Goal: Check status: Check status

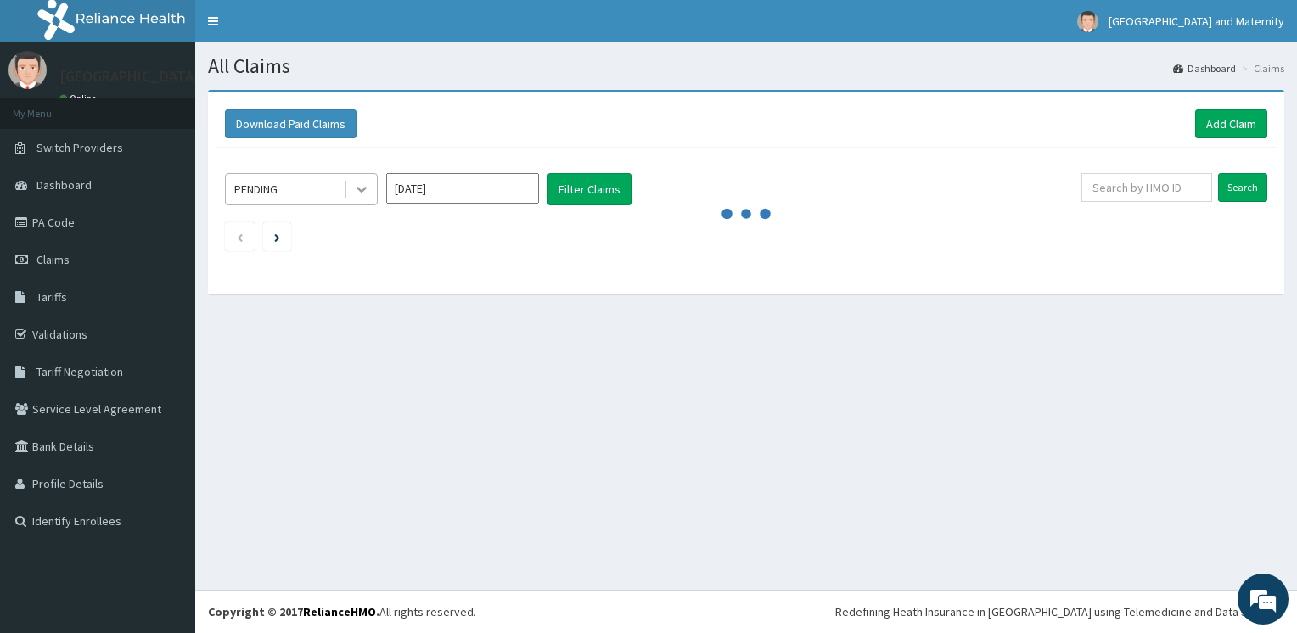
click at [359, 192] on icon at bounding box center [361, 189] width 17 height 17
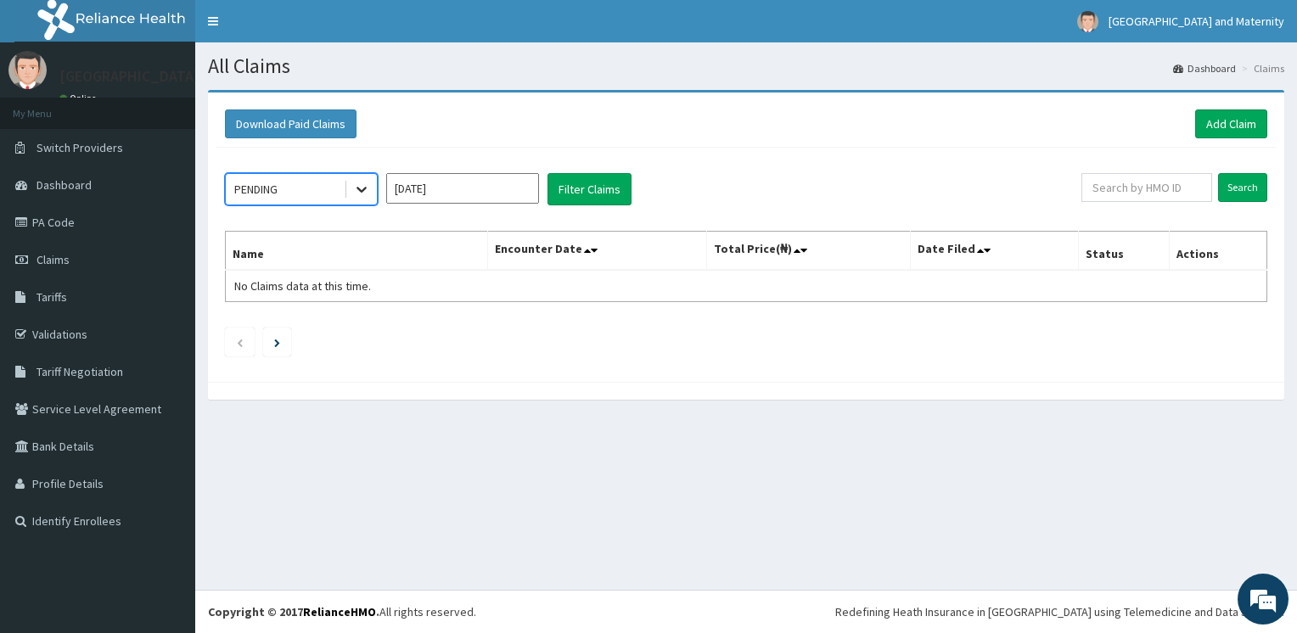
click at [359, 193] on icon at bounding box center [361, 189] width 17 height 17
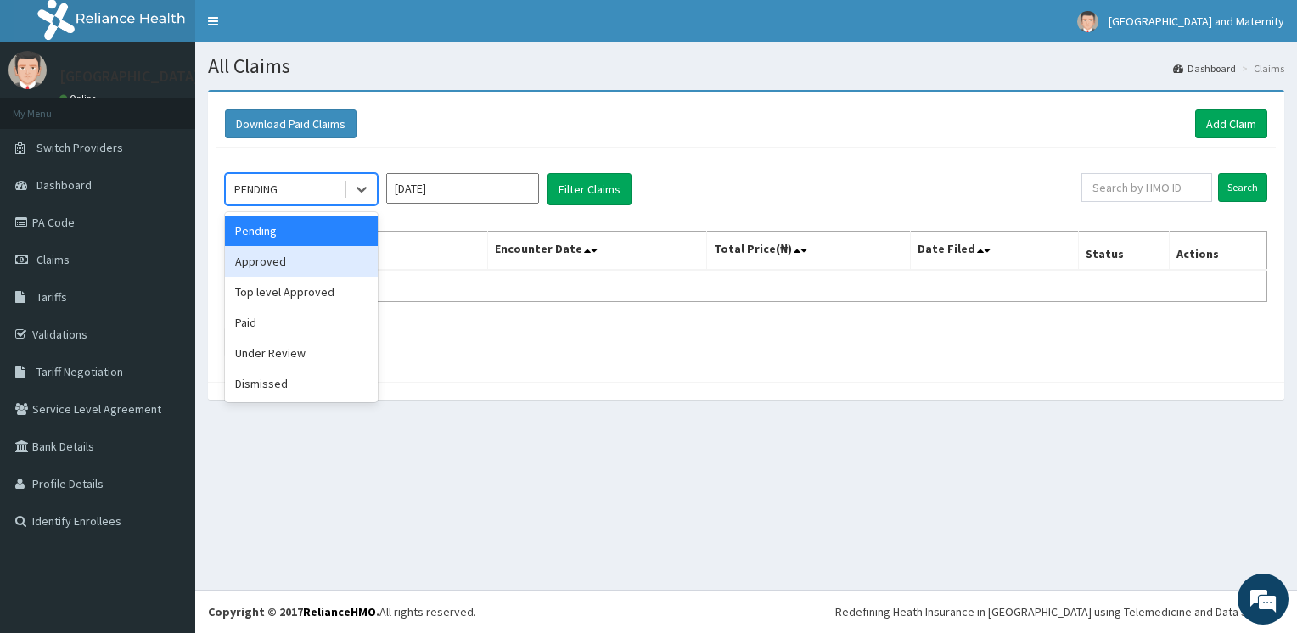
click at [343, 256] on div "Approved" at bounding box center [301, 261] width 153 height 31
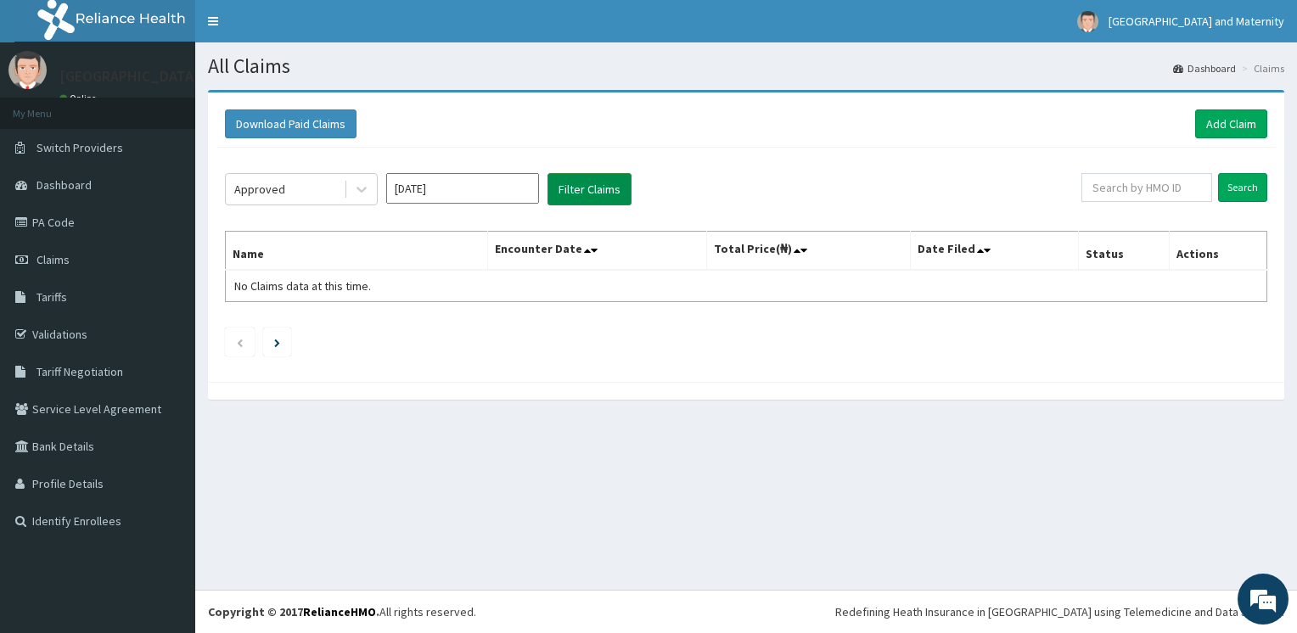
click at [609, 185] on button "Filter Claims" at bounding box center [589, 189] width 84 height 32
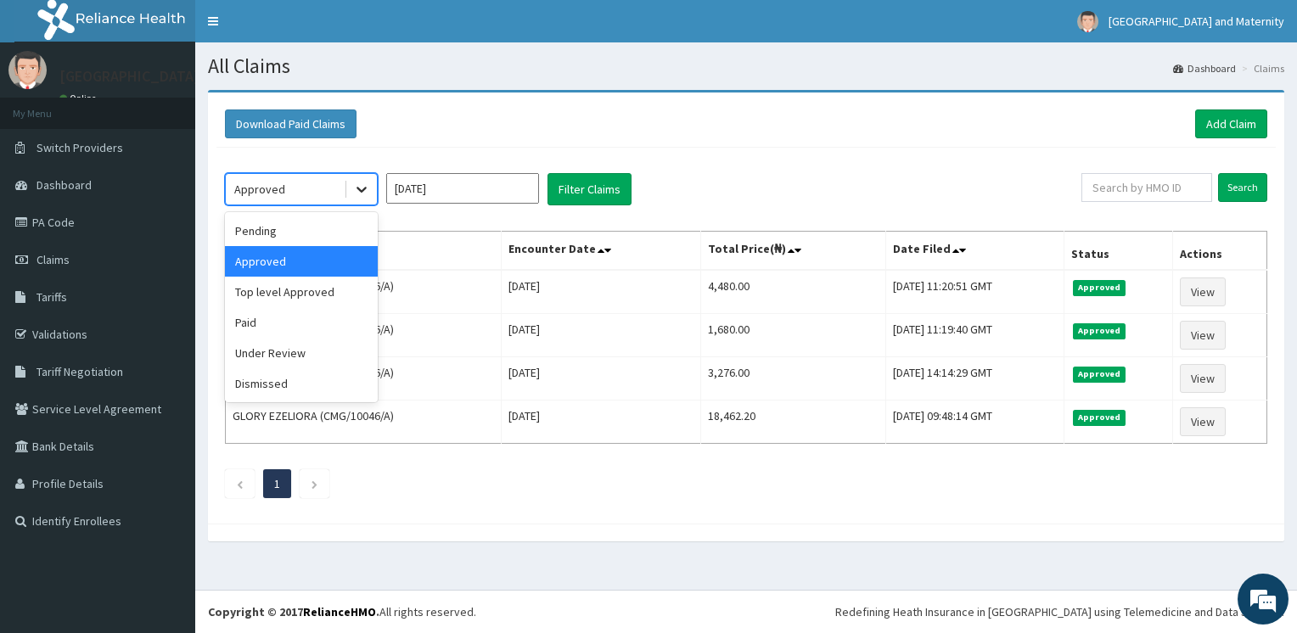
click at [368, 189] on icon at bounding box center [361, 189] width 17 height 17
click at [329, 304] on div "Top level Approved" at bounding box center [301, 292] width 153 height 31
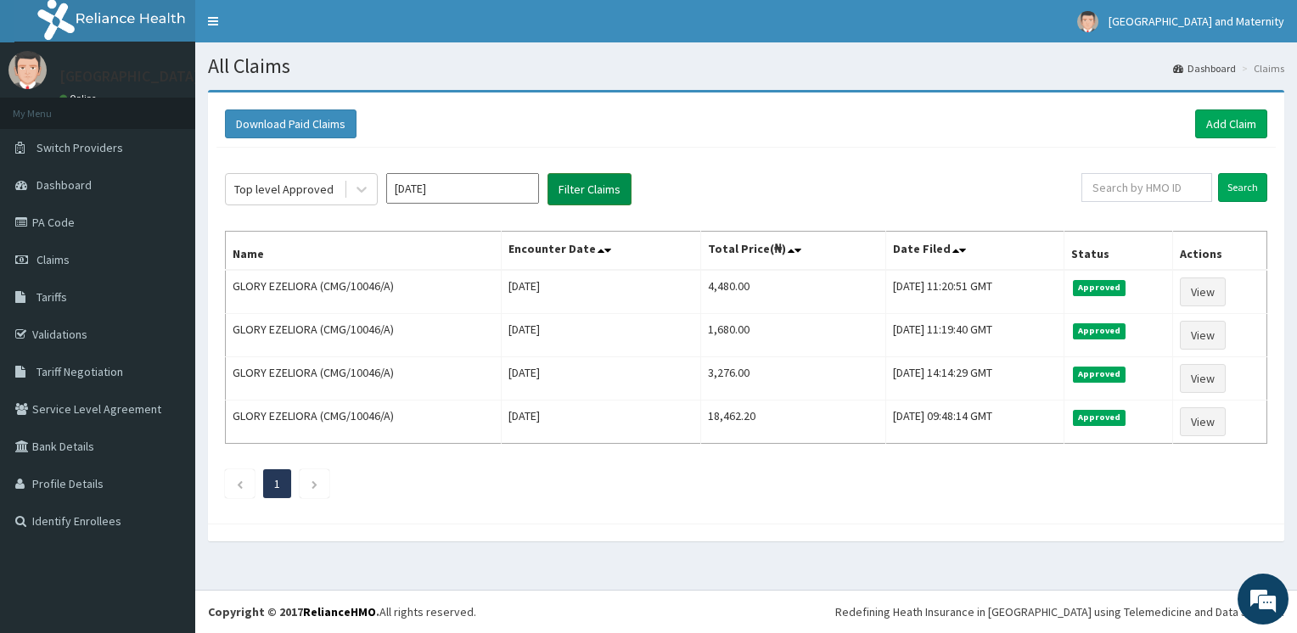
click at [577, 199] on button "Filter Claims" at bounding box center [589, 189] width 84 height 32
click at [584, 196] on button "Filter Claims" at bounding box center [589, 189] width 84 height 32
click at [578, 196] on button "Filter Claims" at bounding box center [589, 189] width 84 height 32
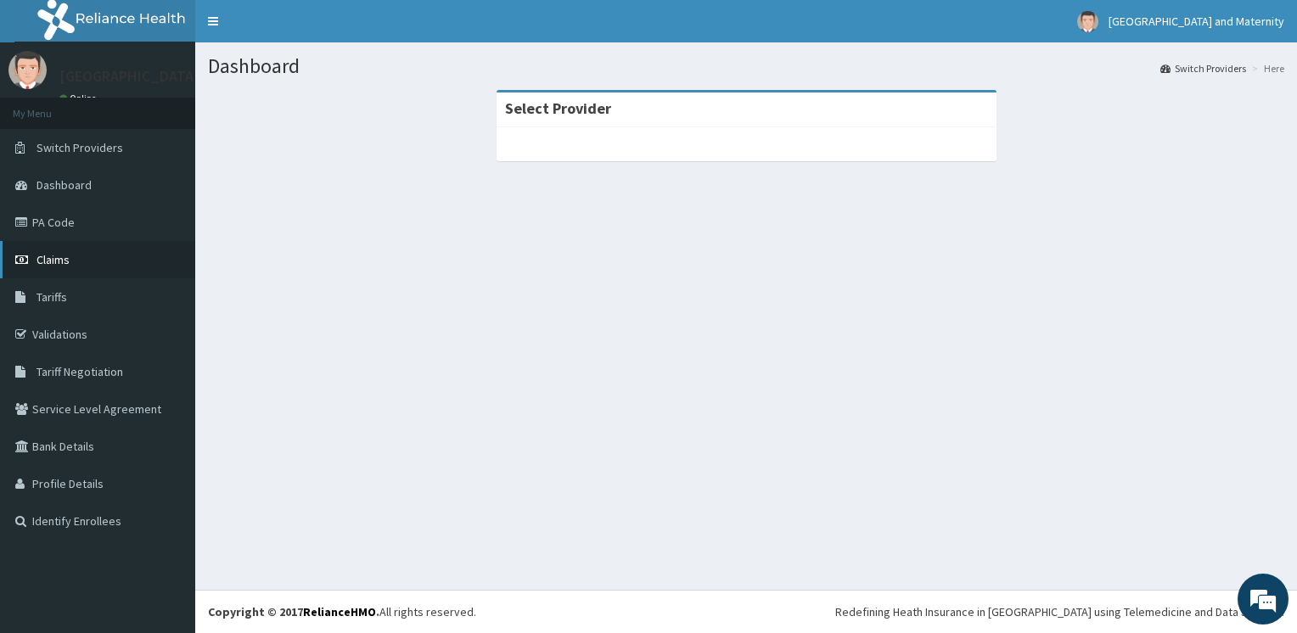
click at [44, 272] on link "Claims" at bounding box center [97, 259] width 195 height 37
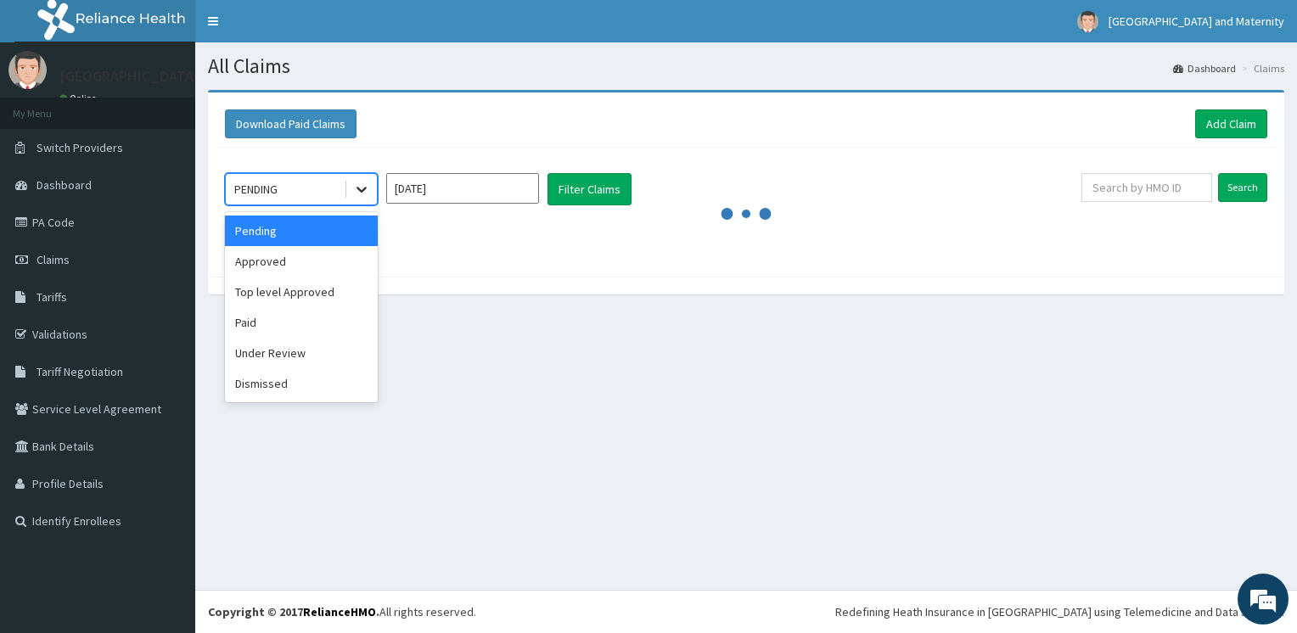
click at [367, 187] on icon at bounding box center [361, 189] width 17 height 17
click at [367, 294] on div "Top level Approved" at bounding box center [301, 292] width 153 height 31
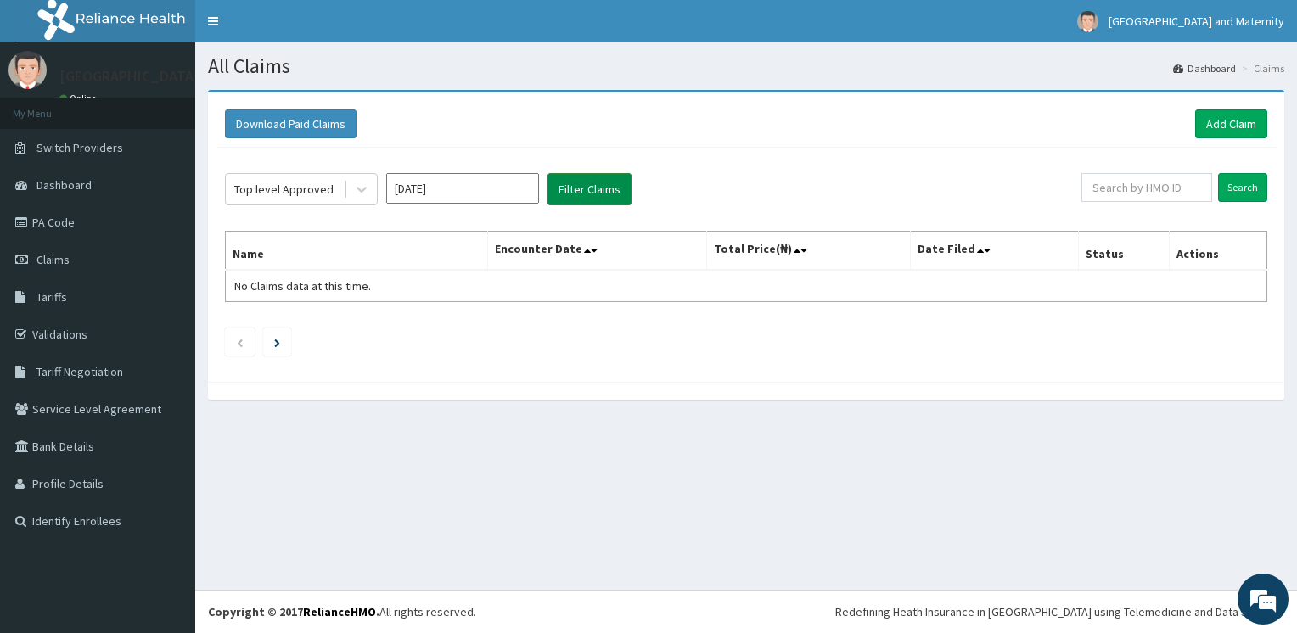
click at [605, 193] on button "Filter Claims" at bounding box center [589, 189] width 84 height 32
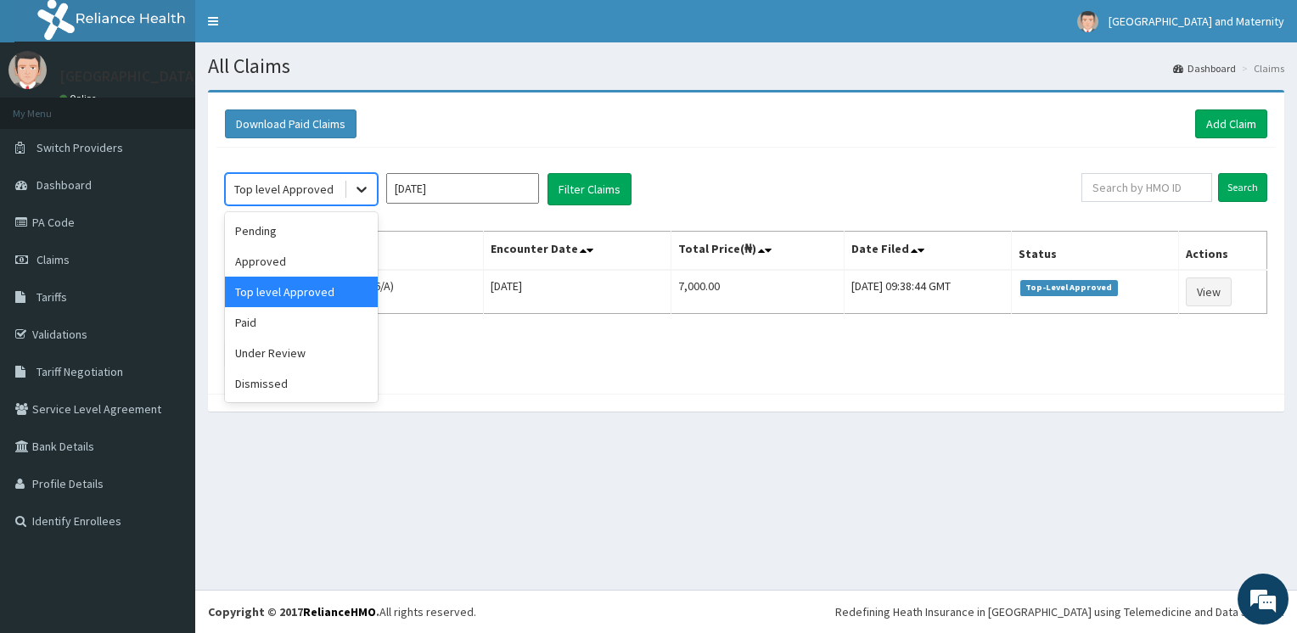
click at [373, 198] on div at bounding box center [361, 189] width 31 height 31
click at [353, 264] on div "Approved" at bounding box center [301, 261] width 153 height 31
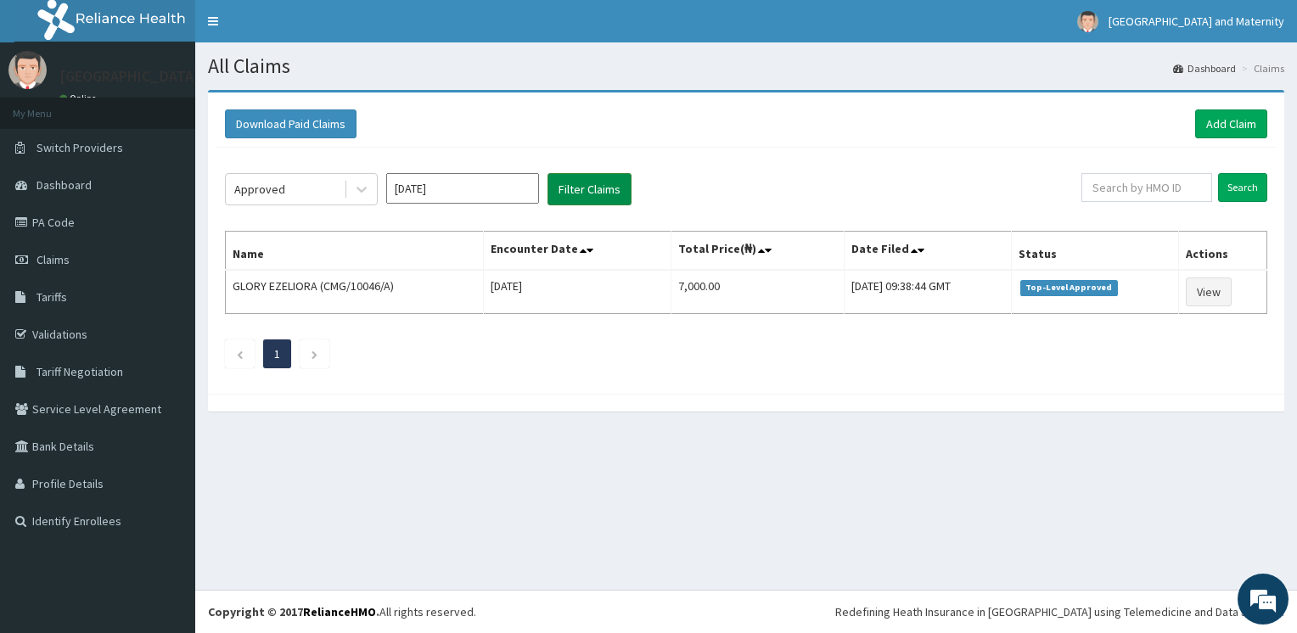
click at [616, 185] on button "Filter Claims" at bounding box center [589, 189] width 84 height 32
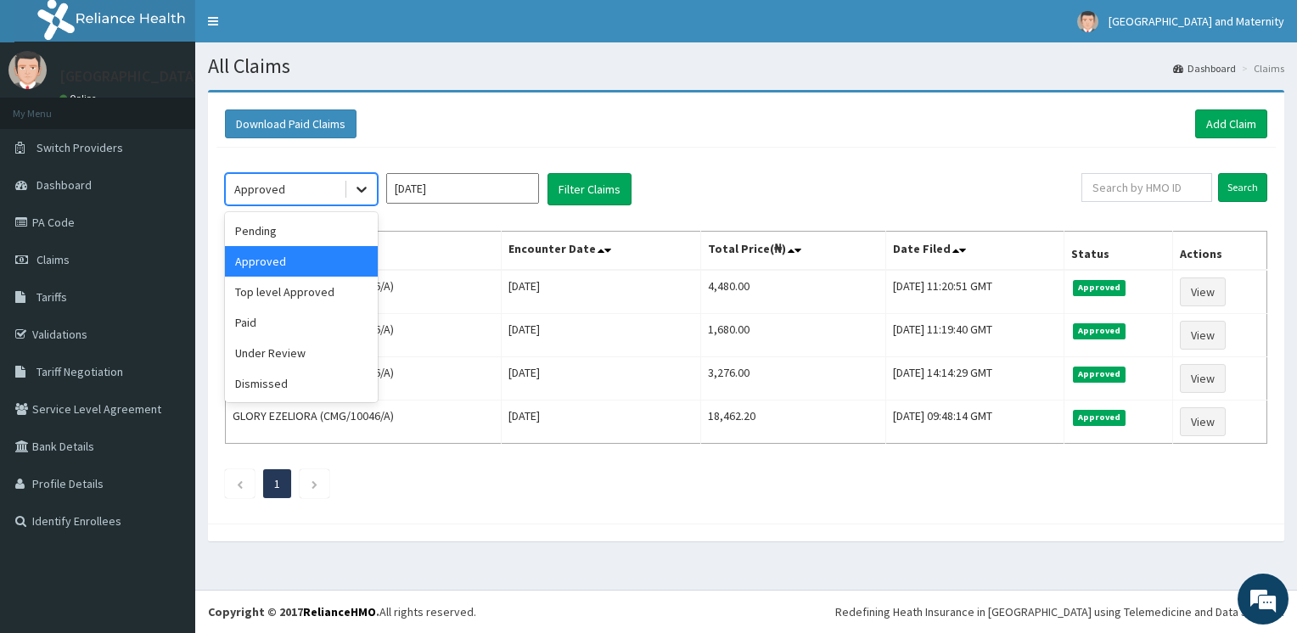
click at [366, 192] on icon at bounding box center [361, 189] width 17 height 17
click at [308, 385] on div "Dismissed" at bounding box center [301, 383] width 153 height 31
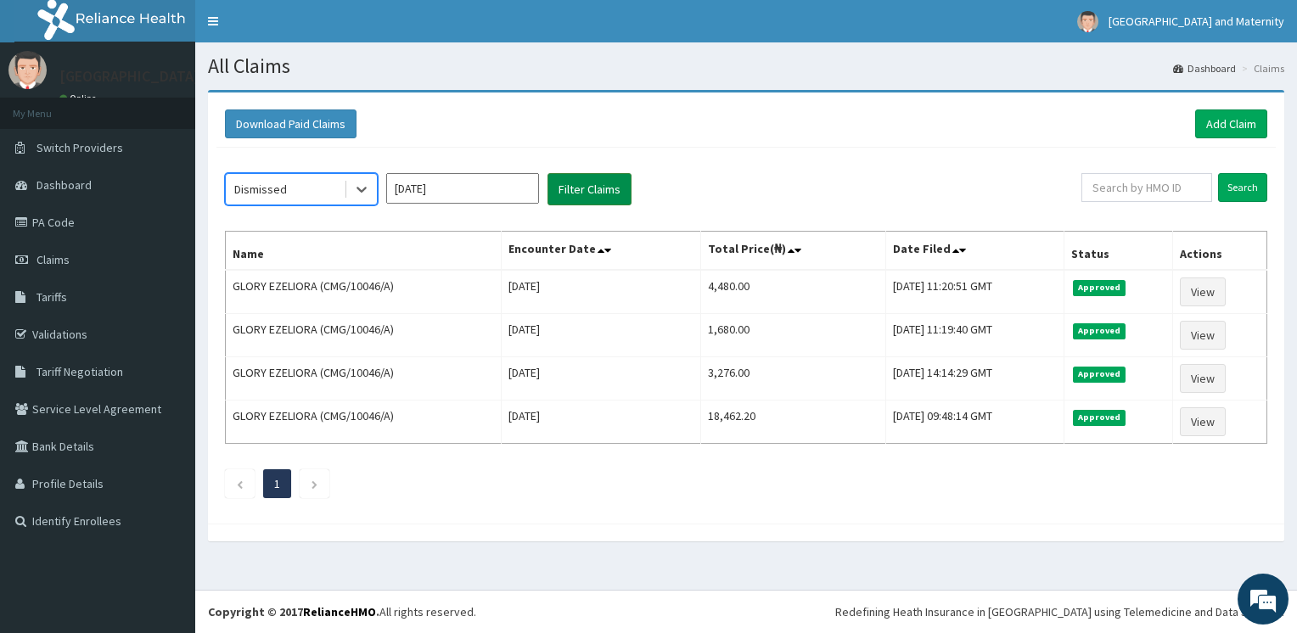
click at [584, 199] on button "Filter Claims" at bounding box center [589, 189] width 84 height 32
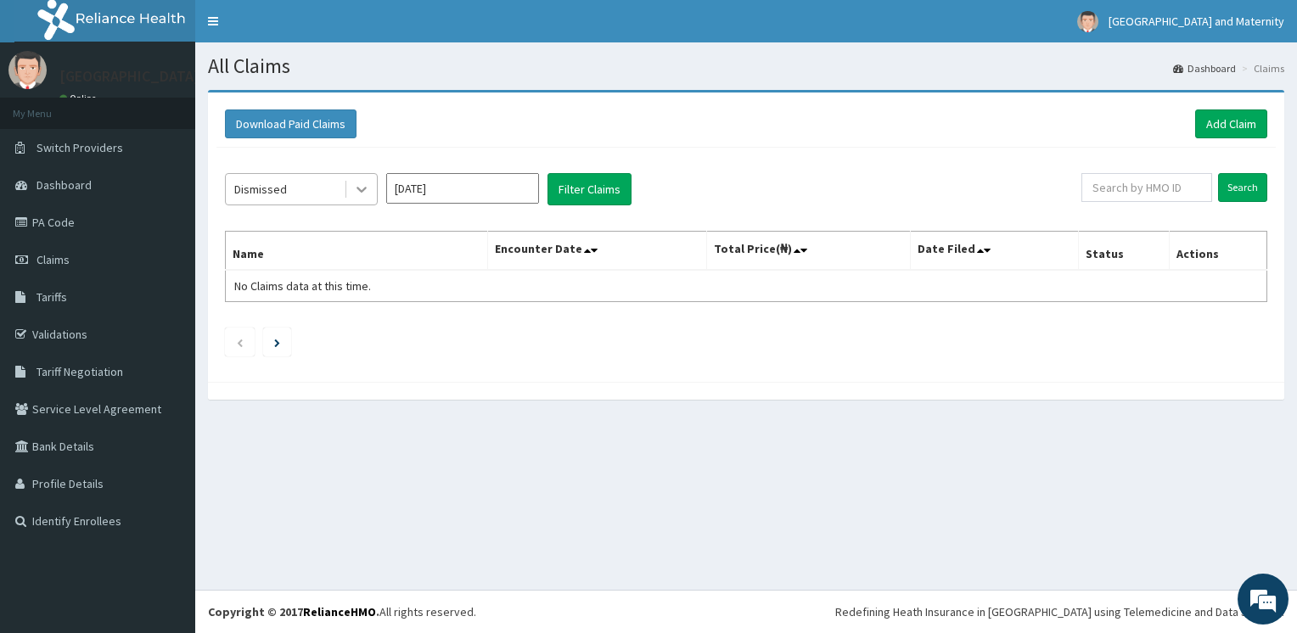
click at [363, 198] on div at bounding box center [361, 189] width 31 height 31
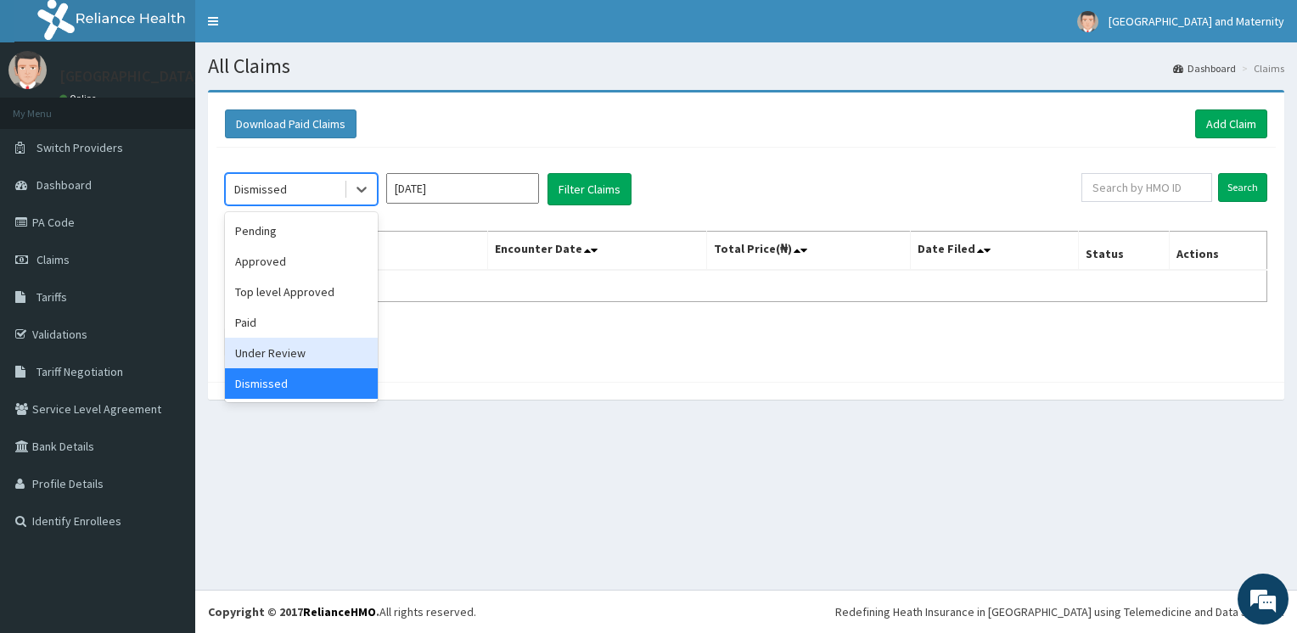
click at [325, 360] on div "Under Review" at bounding box center [301, 353] width 153 height 31
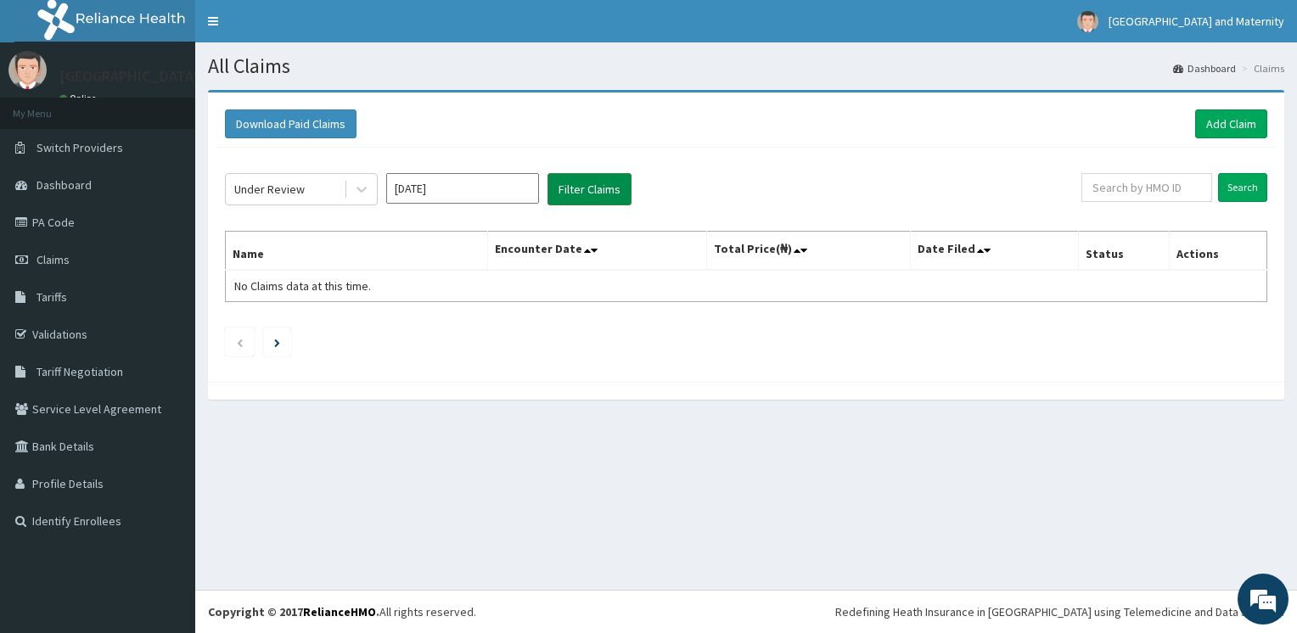
click at [594, 185] on button "Filter Claims" at bounding box center [589, 189] width 84 height 32
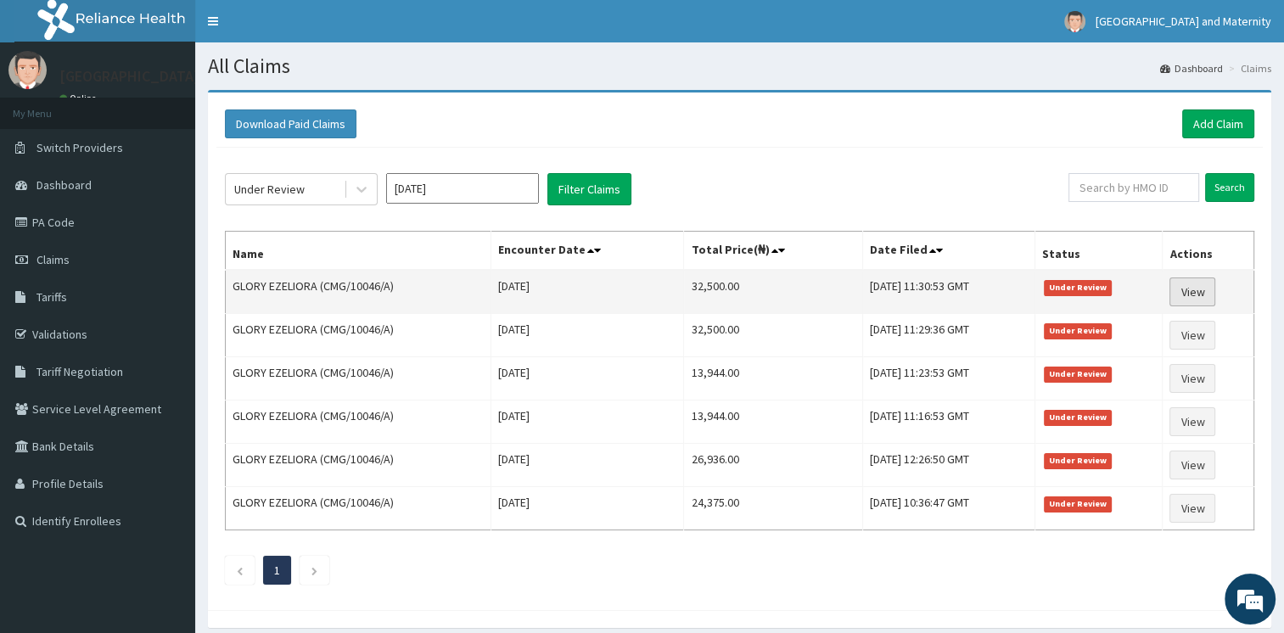
click at [1185, 290] on link "View" at bounding box center [1192, 291] width 46 height 29
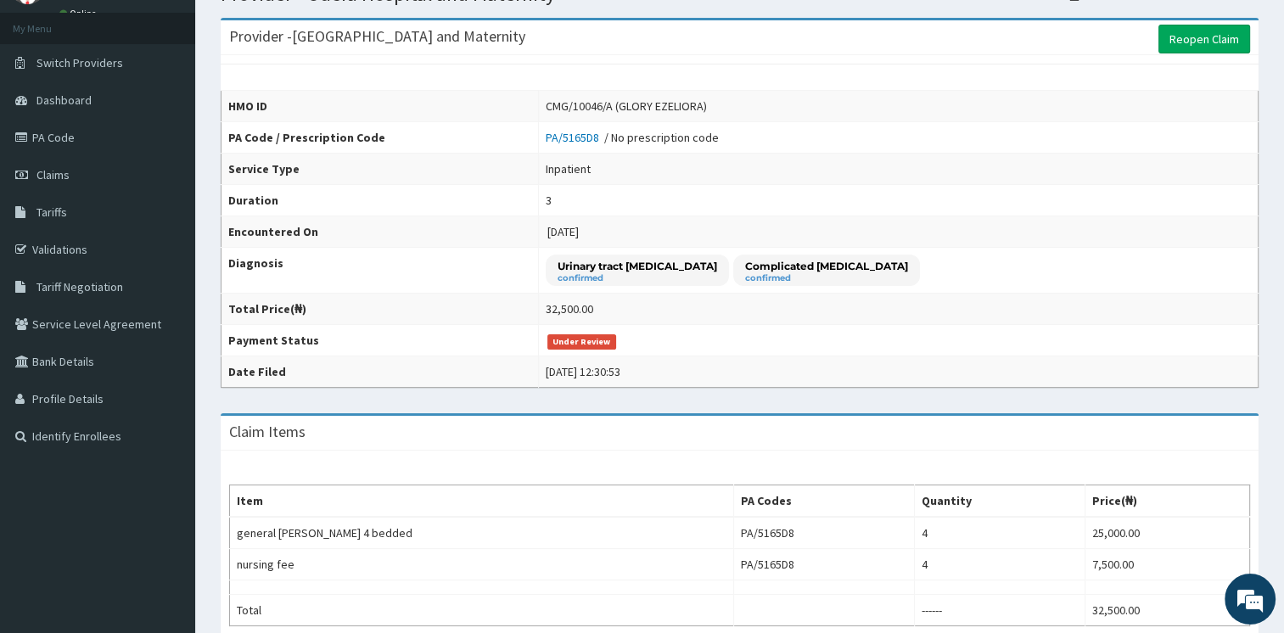
scroll to position [255, 0]
